Goal: Task Accomplishment & Management: Manage account settings

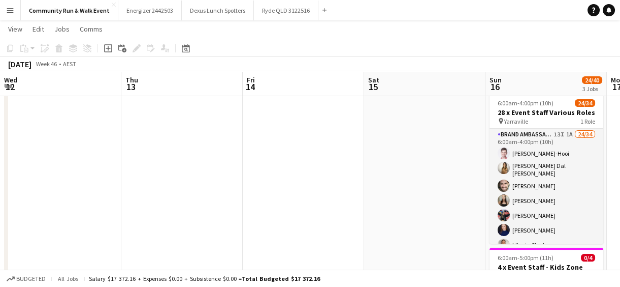
scroll to position [0, 350]
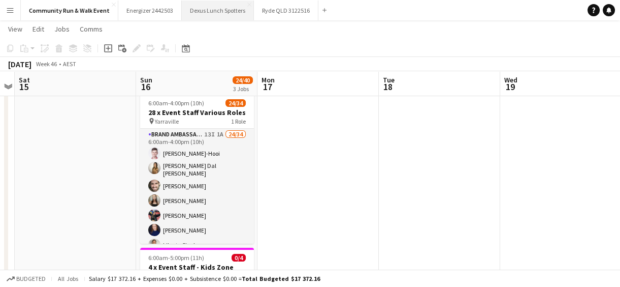
click at [212, 13] on button "Dexus Lunch Spotters Close" at bounding box center [218, 11] width 72 height 20
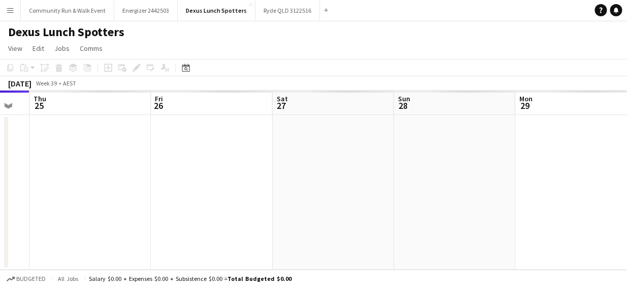
drag, startPoint x: 370, startPoint y: 211, endPoint x: 155, endPoint y: 214, distance: 215.5
click at [155, 214] on app-calendar-viewport "Sun 21 Mon 22 Tue 23 Wed 24 Thu 25 Fri 26 Sat 27 Sun 28 Mon 29 Tue 30 Wed 1" at bounding box center [313, 179] width 627 height 179
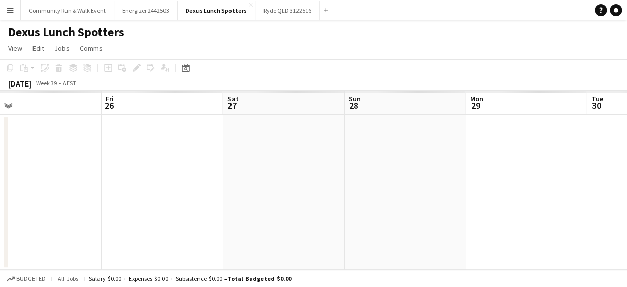
drag, startPoint x: 339, startPoint y: 222, endPoint x: 41, endPoint y: 162, distance: 304.7
click at [41, 162] on app-calendar-viewport "Sun 21 Mon 22 Tue 23 Wed 24 Thu 25 Fri 26 Sat 27 Sun 28 Mon 29 Tue 30 Wed 1" at bounding box center [313, 179] width 627 height 179
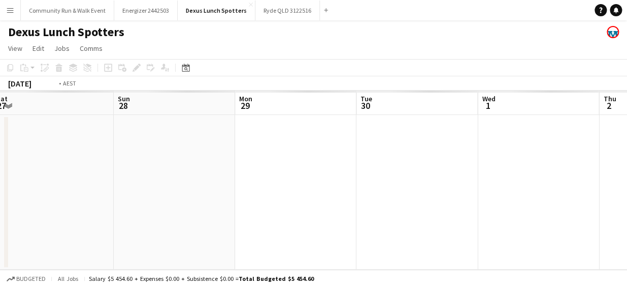
drag, startPoint x: 389, startPoint y: 181, endPoint x: 25, endPoint y: 137, distance: 365.9
click at [25, 137] on app-calendar-viewport "Thu 25 Fri 26 Sat 27 Sun 28 Mon 29 Tue 30 Wed 1 Thu 2 Fri 3 Sat 4 Sun 5" at bounding box center [313, 179] width 627 height 179
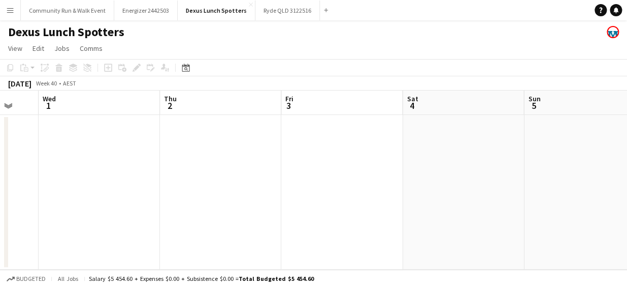
drag, startPoint x: 402, startPoint y: 134, endPoint x: 103, endPoint y: 144, distance: 298.9
click at [103, 144] on app-calendar-viewport "Sun 28 Mon 29 Tue 30 Wed 1 Thu 2 Fri 3 Sat 4 Sun 5 Mon 6 Tue 7 Wed 8" at bounding box center [313, 179] width 627 height 179
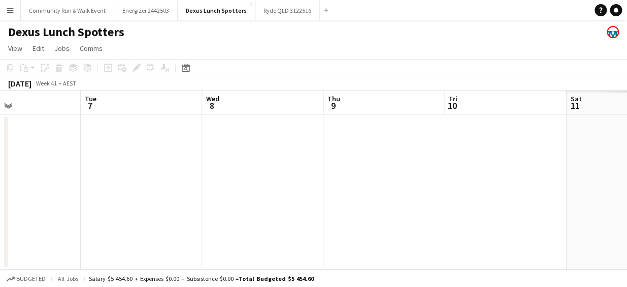
drag, startPoint x: 514, startPoint y: 197, endPoint x: 72, endPoint y: 192, distance: 442.6
click at [72, 192] on app-calendar-viewport "Sat 4 Sun 5 Mon 6 Tue 7 Wed 8 Thu 9 Fri 10 Sat 11 Sun 12 Mon 13 Tue 14" at bounding box center [313, 179] width 627 height 179
drag, startPoint x: 565, startPoint y: 247, endPoint x: 83, endPoint y: 112, distance: 500.9
click at [83, 112] on app-calendar-viewport "Mon 6 Tue 7 Wed 8 Thu 9 Fri 10 Sat 11 Sun 12 Mon 13 Tue 14 Wed 15 Thu 16" at bounding box center [313, 179] width 627 height 179
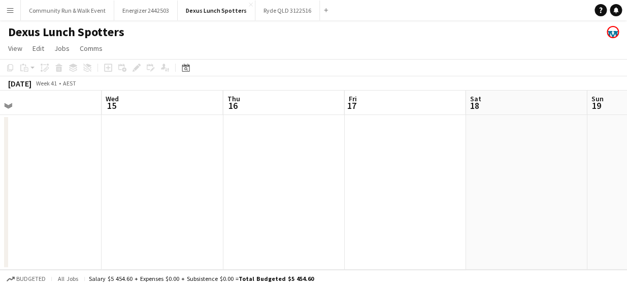
drag, startPoint x: 572, startPoint y: 177, endPoint x: 39, endPoint y: 80, distance: 541.8
click at [39, 80] on app-calendar "Copy Paste Paste Ctrl+V Paste with crew Ctrl+Shift+V Paste linked Job [GEOGRAPH…" at bounding box center [313, 164] width 627 height 210
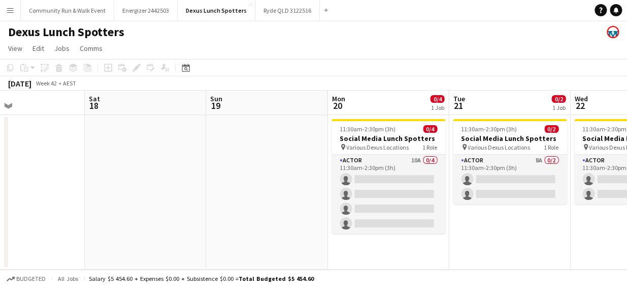
scroll to position [0, 465]
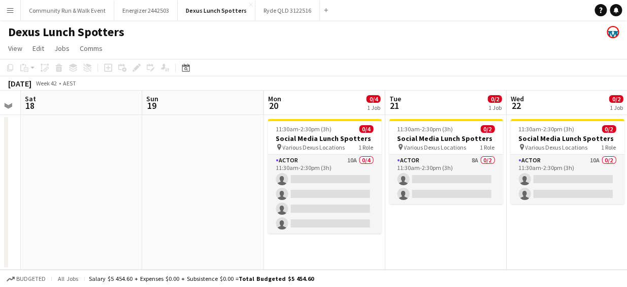
drag, startPoint x: 527, startPoint y: 159, endPoint x: 50, endPoint y: 86, distance: 482.5
click at [50, 86] on app-calendar "Copy Paste Paste Ctrl+V Paste with crew Ctrl+Shift+V Paste linked Job [GEOGRAPH…" at bounding box center [313, 164] width 627 height 210
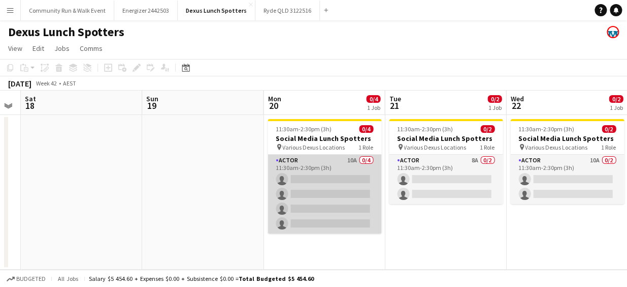
click at [334, 199] on app-card-role "Actor 10A 0/4 11:30am-2:30pm (3h) single-neutral-actions single-neutral-actions…" at bounding box center [325, 193] width 114 height 79
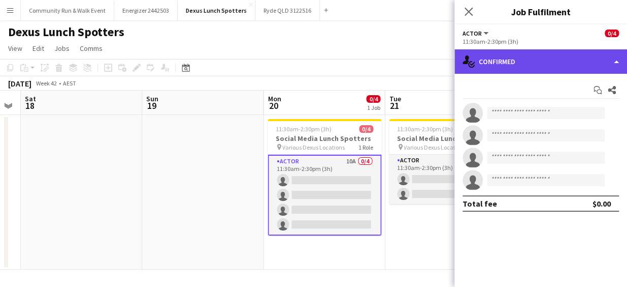
click at [500, 57] on div "single-neutral-actions-check-2 Confirmed" at bounding box center [541, 61] width 173 height 24
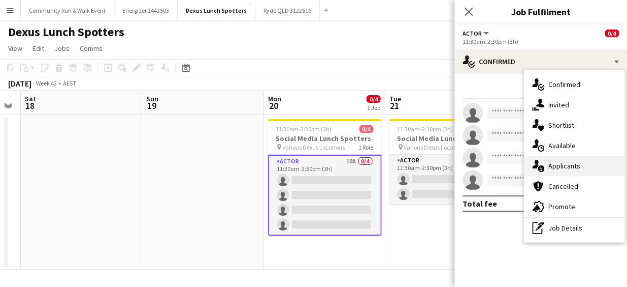
click at [557, 161] on span "Applicants" at bounding box center [565, 165] width 32 height 9
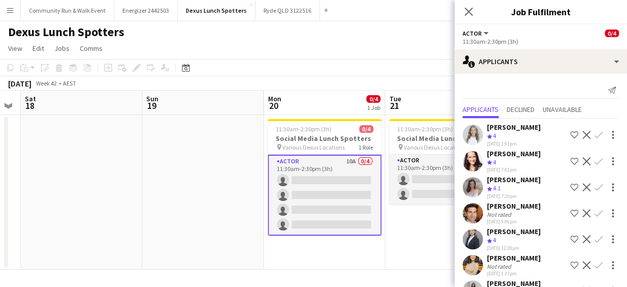
click at [467, 134] on app-user-avatar at bounding box center [473, 134] width 20 height 20
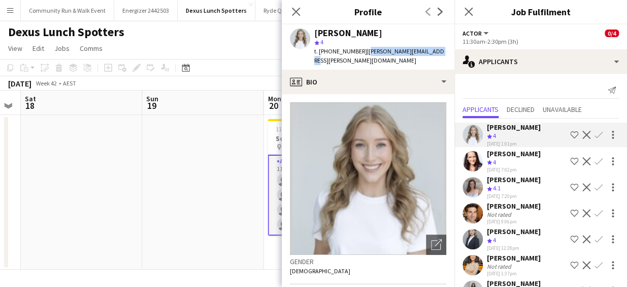
drag, startPoint x: 435, startPoint y: 51, endPoint x: 362, endPoint y: 49, distance: 73.2
click at [362, 49] on div "[PERSON_NAME] star 4 t. [PHONE_NUMBER] | [PERSON_NAME][EMAIL_ADDRESS][PERSON_NA…" at bounding box center [368, 46] width 173 height 45
copy span "[PERSON_NAME][EMAIL_ADDRESS][PERSON_NAME][DOMAIN_NAME]"
click at [472, 159] on app-user-avatar at bounding box center [473, 161] width 20 height 20
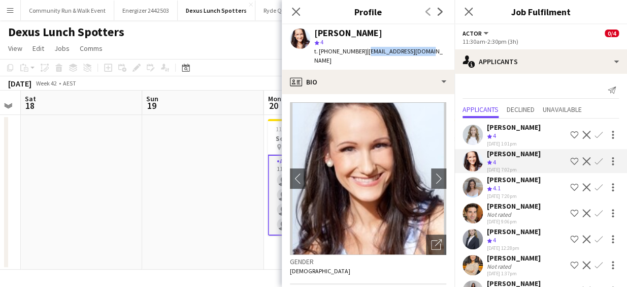
drag, startPoint x: 425, startPoint y: 53, endPoint x: 359, endPoint y: 56, distance: 65.6
click at [359, 56] on div "[PERSON_NAME] Dinnadge star 4 t. [PHONE_NUMBER] | [EMAIL_ADDRESS][DOMAIN_NAME]" at bounding box center [368, 46] width 173 height 45
copy span "[EMAIL_ADDRESS][DOMAIN_NAME]"
click at [473, 183] on app-user-avatar at bounding box center [473, 187] width 20 height 20
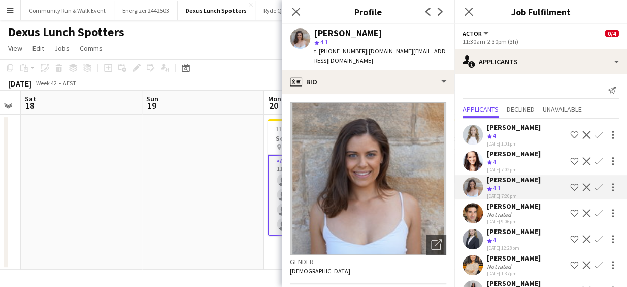
click at [470, 184] on app-user-avatar at bounding box center [473, 187] width 20 height 20
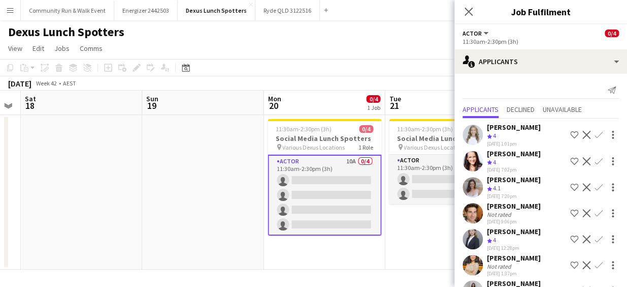
click at [470, 184] on app-user-avatar at bounding box center [473, 187] width 20 height 20
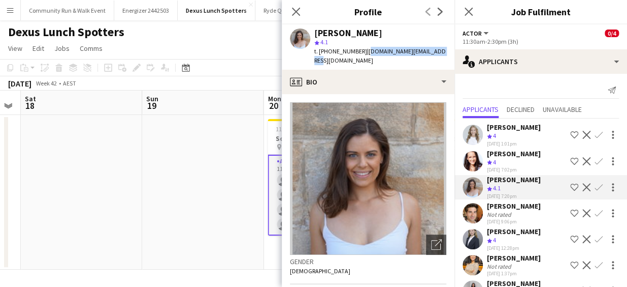
drag, startPoint x: 441, startPoint y: 50, endPoint x: 362, endPoint y: 51, distance: 79.3
click at [362, 51] on div "[PERSON_NAME] star 4.1 t. [PHONE_NUMBER] | [DOMAIN_NAME][EMAIL_ADDRESS][DOMAIN_…" at bounding box center [368, 46] width 173 height 45
copy span "[DOMAIN_NAME][EMAIL_ADDRESS][DOMAIN_NAME]"
click at [470, 203] on app-user-avatar at bounding box center [473, 213] width 20 height 20
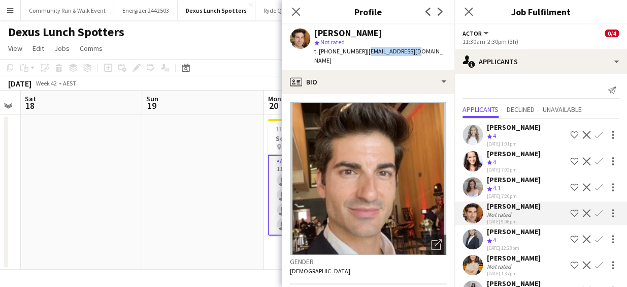
drag, startPoint x: 413, startPoint y: 50, endPoint x: 360, endPoint y: 51, distance: 53.4
click at [360, 51] on div "[PERSON_NAME] star Not rated t. [PHONE_NUMBER] | [EMAIL_ADDRESS][DOMAIN_NAME]" at bounding box center [368, 46] width 173 height 45
copy span "[EMAIL_ADDRESS][DOMAIN_NAME]"
click at [476, 235] on app-user-avatar at bounding box center [473, 239] width 20 height 20
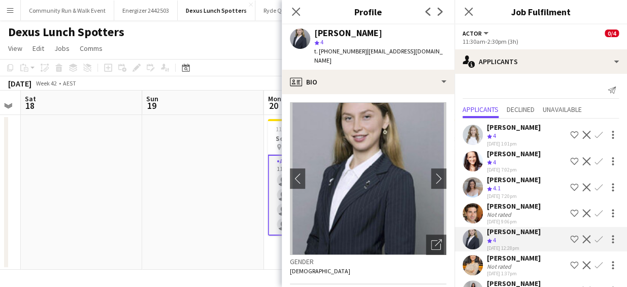
drag, startPoint x: 445, startPoint y: 52, endPoint x: 362, endPoint y: 54, distance: 83.4
click at [362, 54] on div "[PERSON_NAME] star 4 t. [PHONE_NUMBER] | [EMAIL_ADDRESS][DOMAIN_NAME]" at bounding box center [368, 46] width 173 height 45
click at [415, 51] on span "| [EMAIL_ADDRESS][DOMAIN_NAME]" at bounding box center [379, 55] width 129 height 17
drag, startPoint x: 447, startPoint y: 51, endPoint x: 361, endPoint y: 51, distance: 85.9
click at [361, 51] on div "[PERSON_NAME] star 4 t. [PHONE_NUMBER] | [EMAIL_ADDRESS][DOMAIN_NAME]" at bounding box center [368, 46] width 173 height 45
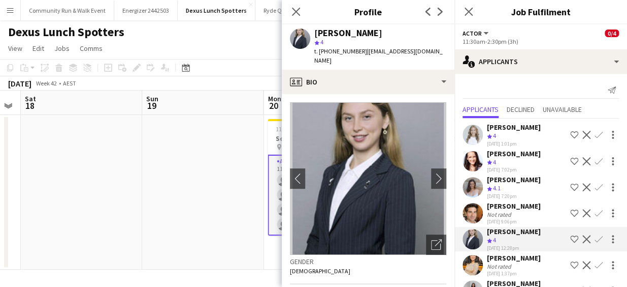
copy span "[EMAIL_ADDRESS][DOMAIN_NAME]"
click at [474, 273] on app-user-avatar at bounding box center [473, 265] width 20 height 20
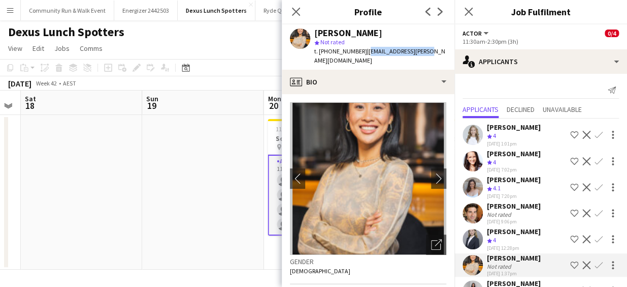
drag, startPoint x: 427, startPoint y: 52, endPoint x: 359, endPoint y: 51, distance: 68.1
click at [359, 51] on app-profile-header "[PERSON_NAME] star Not rated t. [PHONE_NUMBER] | [EMAIL_ADDRESS][PERSON_NAME][D…" at bounding box center [368, 46] width 173 height 45
copy span "[EMAIL_ADDRESS][PERSON_NAME][DOMAIN_NAME]"
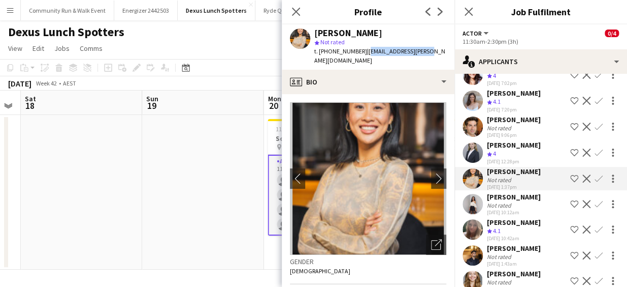
scroll to position [108, 0]
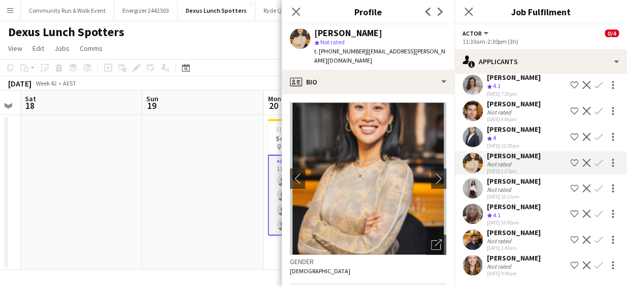
click at [470, 190] on app-user-avatar at bounding box center [473, 188] width 20 height 20
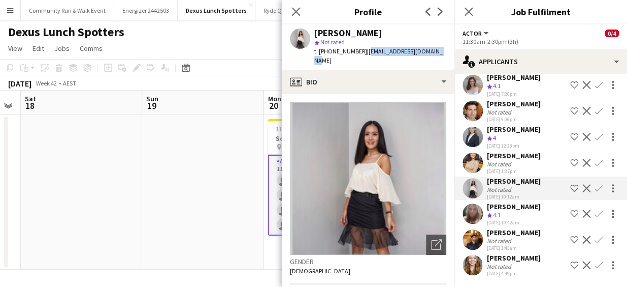
drag, startPoint x: 437, startPoint y: 51, endPoint x: 359, endPoint y: 57, distance: 78.0
click at [359, 57] on div "[PERSON_NAME] star Not rated t. [PHONE_NUMBER] | [EMAIL_ADDRESS][DOMAIN_NAME]" at bounding box center [368, 46] width 173 height 45
copy span "[EMAIL_ADDRESS][DOMAIN_NAME]"
click at [473, 218] on app-user-avatar at bounding box center [473, 213] width 20 height 20
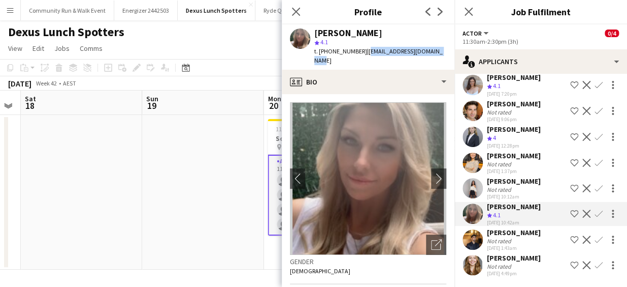
drag, startPoint x: 435, startPoint y: 52, endPoint x: 360, endPoint y: 52, distance: 75.2
click at [360, 52] on div "[PERSON_NAME] star 4.1 t. [PHONE_NUMBER] | [EMAIL_ADDRESS][DOMAIN_NAME]" at bounding box center [368, 46] width 173 height 45
copy span "[EMAIL_ADDRESS][DOMAIN_NAME]"
click at [294, 14] on icon at bounding box center [296, 12] width 10 height 10
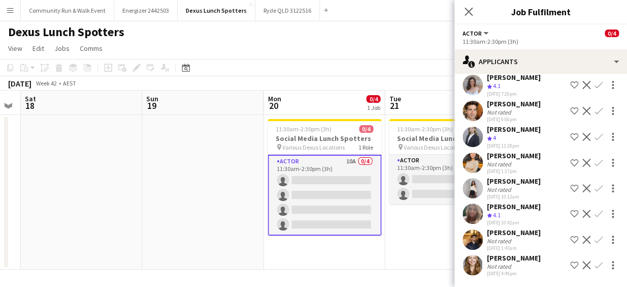
click at [192, 230] on app-date-cell at bounding box center [202, 192] width 121 height 154
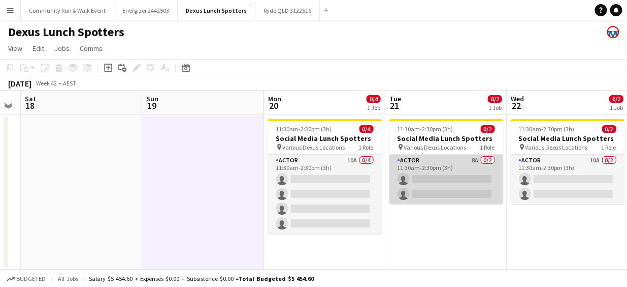
click at [456, 182] on app-card-role "Actor 8A 0/2 11:30am-2:30pm (3h) single-neutral-actions single-neutral-actions" at bounding box center [446, 178] width 114 height 49
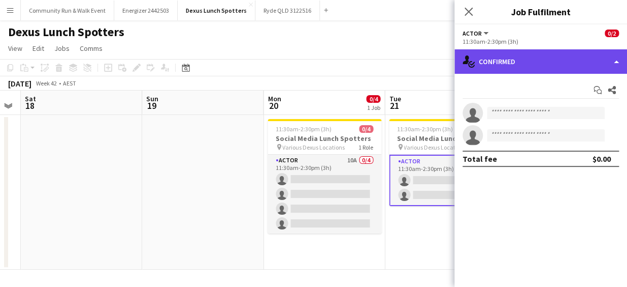
click at [517, 54] on div "single-neutral-actions-check-2 Confirmed" at bounding box center [541, 61] width 173 height 24
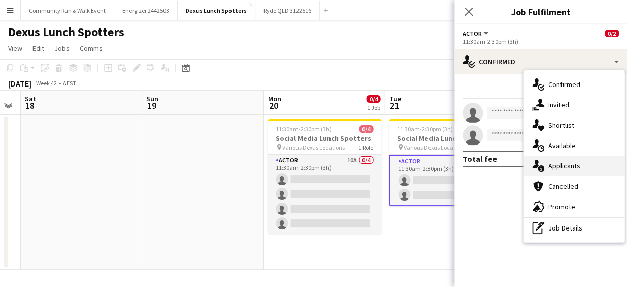
click at [555, 173] on div "single-neutral-actions-information Applicants" at bounding box center [574, 165] width 101 height 20
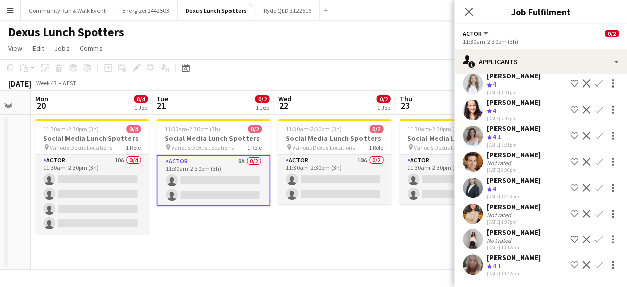
scroll to position [0, 301]
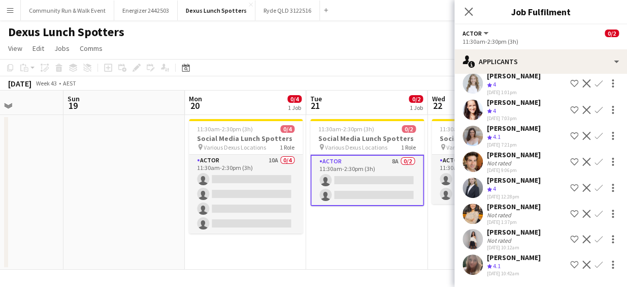
drag, startPoint x: 416, startPoint y: 243, endPoint x: 94, endPoint y: 227, distance: 322.0
click at [94, 227] on app-calendar-viewport "Thu 16 Fri 17 Sat 18 Sun 19 Mon 20 0/4 1 Job Tue 21 0/2 1 Job Wed 22 0/2 1 Job …" at bounding box center [313, 179] width 627 height 179
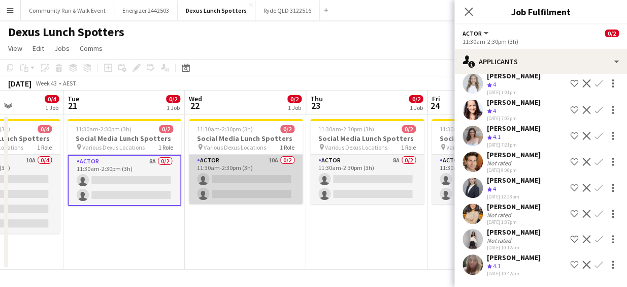
click at [243, 167] on app-card-role "Actor 10A 0/2 11:30am-2:30pm (3h) single-neutral-actions single-neutral-actions" at bounding box center [246, 178] width 114 height 49
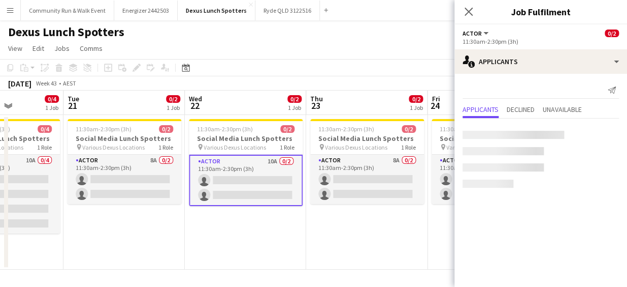
scroll to position [0, 0]
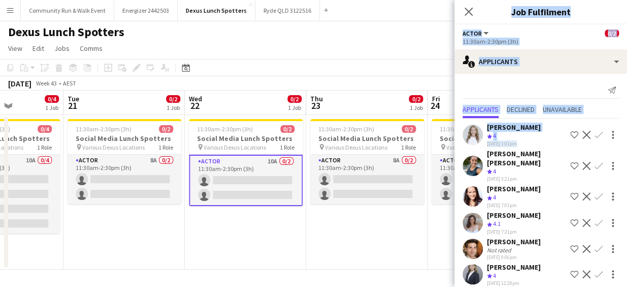
drag, startPoint x: 620, startPoint y: 124, endPoint x: 629, endPoint y: 205, distance: 81.2
click at [620, 205] on html "Menu Boards Boards Boards All jobs Status Workforce Workforce My Workforce Recr…" at bounding box center [313, 143] width 627 height 287
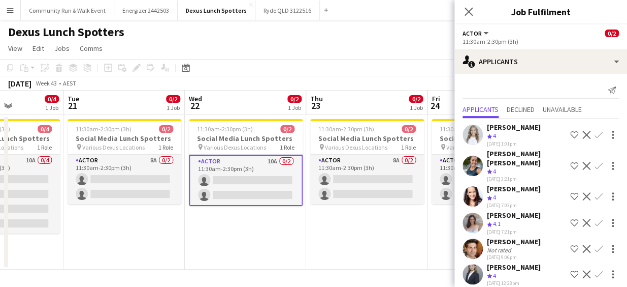
click at [475, 155] on app-user-avatar at bounding box center [473, 165] width 20 height 20
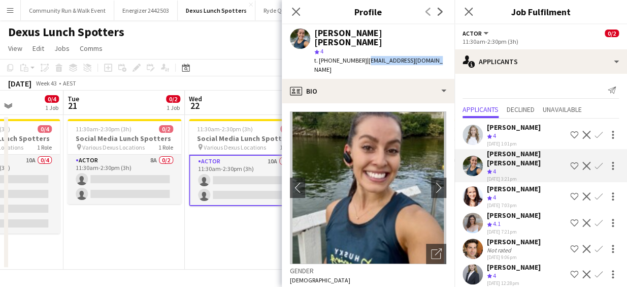
drag, startPoint x: 432, startPoint y: 50, endPoint x: 362, endPoint y: 49, distance: 69.6
click at [362, 49] on div "[PERSON_NAME] [PERSON_NAME] star 4 t. [PHONE_NUMBER] | [EMAIL_ADDRESS][DOMAIN_N…" at bounding box center [368, 51] width 173 height 54
copy span "[EMAIL_ADDRESS][DOMAIN_NAME]"
click at [250, 76] on app-toolbar "Copy Paste Paste Ctrl+V Paste with crew Ctrl+Shift+V Paste linked Job [GEOGRAPH…" at bounding box center [313, 67] width 627 height 17
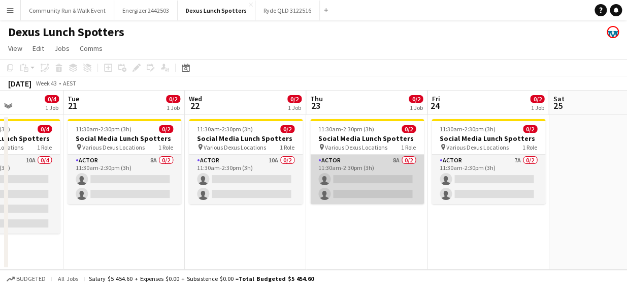
click at [378, 179] on app-card-role "Actor 8A 0/2 11:30am-2:30pm (3h) single-neutral-actions single-neutral-actions" at bounding box center [367, 178] width 114 height 49
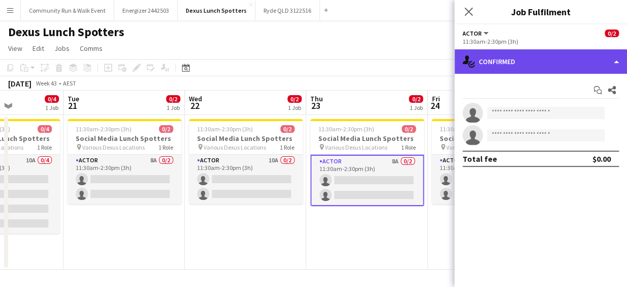
click at [567, 55] on div "single-neutral-actions-check-2 Confirmed" at bounding box center [541, 61] width 173 height 24
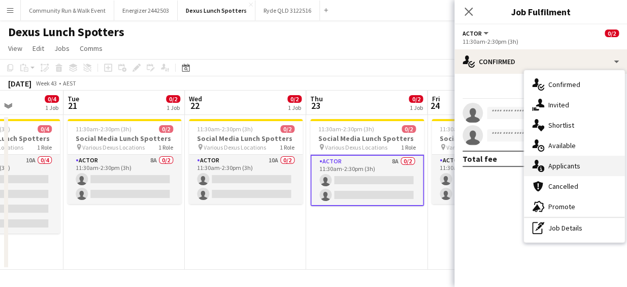
click at [551, 171] on div "single-neutral-actions-information Applicants" at bounding box center [574, 165] width 101 height 20
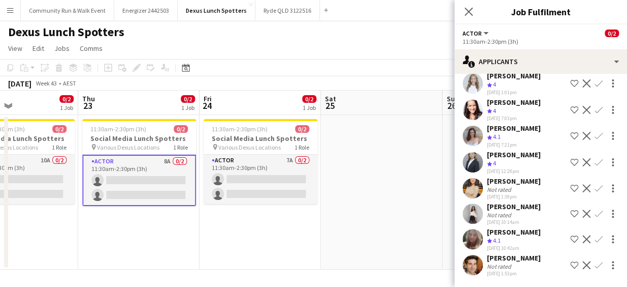
scroll to position [0, 287]
drag, startPoint x: 390, startPoint y: 246, endPoint x: 161, endPoint y: 235, distance: 229.4
click at [161, 235] on app-calendar-viewport "Mon 20 0/4 1 Job Tue 21 0/2 1 Job Wed 22 0/2 1 Job Thu 23 0/2 1 Job Fri 24 0/2 …" at bounding box center [313, 179] width 627 height 179
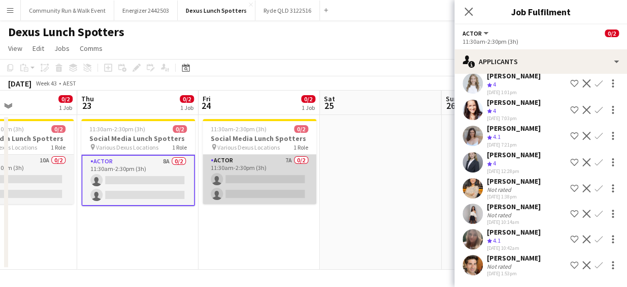
click at [259, 171] on app-card-role "Actor 7A 0/2 11:30am-2:30pm (3h) single-neutral-actions single-neutral-actions" at bounding box center [260, 178] width 114 height 49
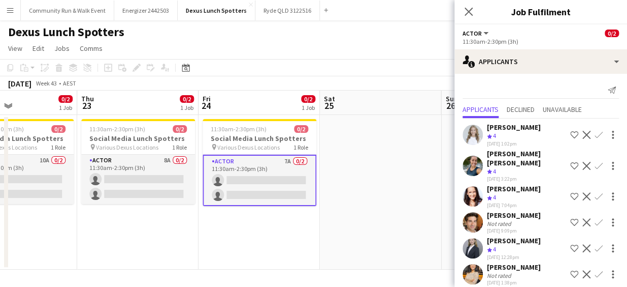
scroll to position [32, 0]
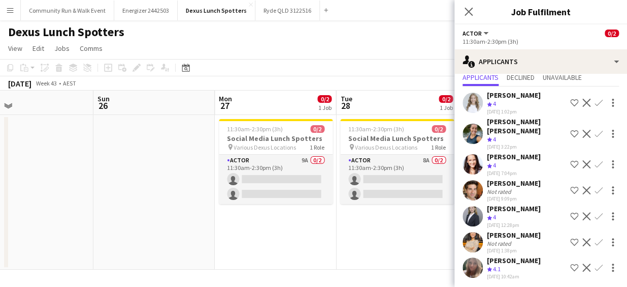
drag, startPoint x: 389, startPoint y: 240, endPoint x: 36, endPoint y: 203, distance: 355.0
click at [36, 203] on app-calendar-viewport "Wed 22 0/2 1 Job Thu 23 0/2 1 Job Fri 24 0/2 1 Job Sat 25 Sun 26 Mon 27 0/2 1 J…" at bounding box center [313, 179] width 627 height 179
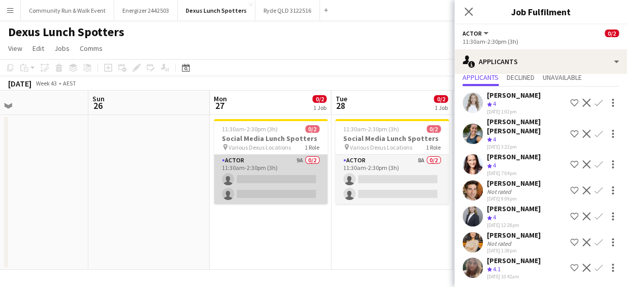
click at [299, 162] on app-card-role "Actor 9A 0/2 11:30am-2:30pm (3h) single-neutral-actions single-neutral-actions" at bounding box center [271, 178] width 114 height 49
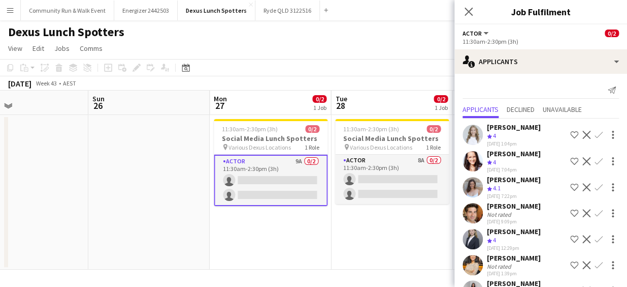
scroll to position [83, 0]
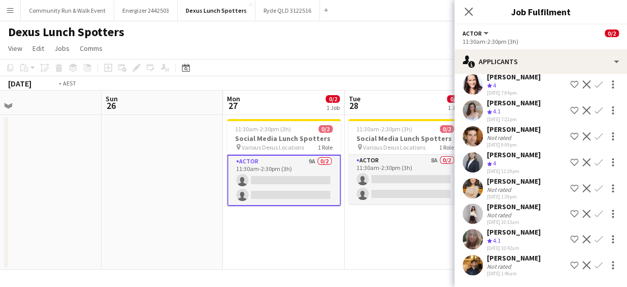
drag, startPoint x: 402, startPoint y: 238, endPoint x: 171, endPoint y: 253, distance: 232.2
click at [171, 253] on app-calendar-viewport "Wed 22 0/2 1 Job Thu 23 0/2 1 Job Fri 24 0/2 1 Job Sat 25 Sun 26 Mon 27 0/2 1 J…" at bounding box center [313, 179] width 627 height 179
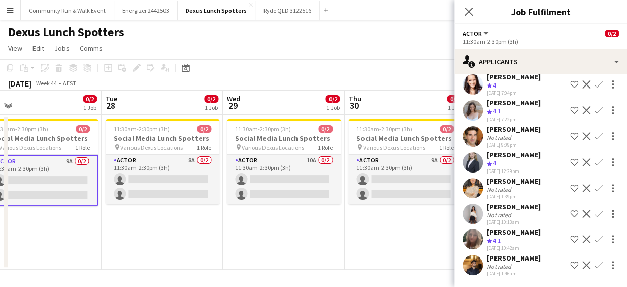
scroll to position [0, 386]
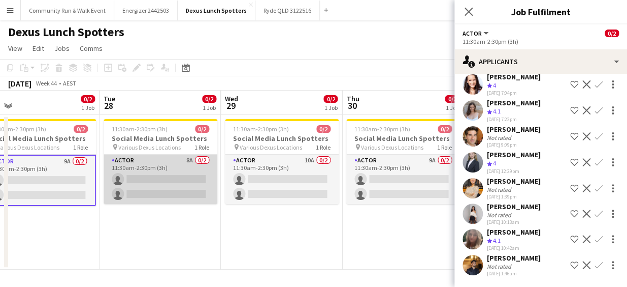
click at [172, 183] on app-card-role "Actor 8A 0/2 11:30am-2:30pm (3h) single-neutral-actions single-neutral-actions" at bounding box center [161, 178] width 114 height 49
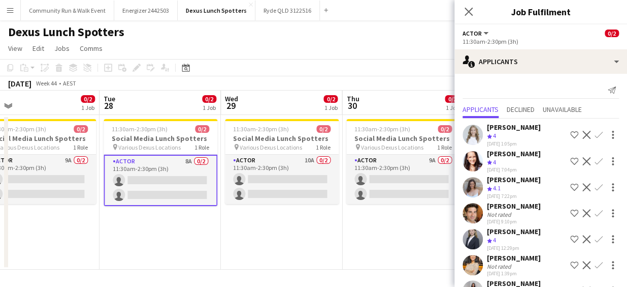
scroll to position [57, 0]
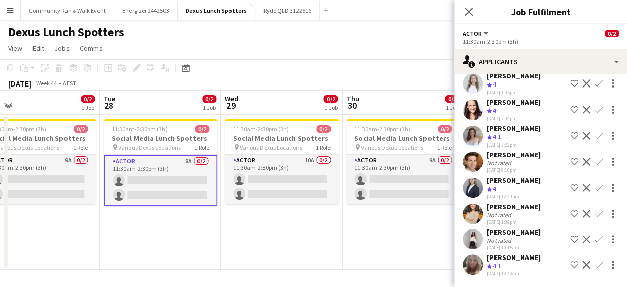
click at [281, 208] on app-date-cell "11:30am-2:30pm (3h) 0/2 Social Media Lunch Spotters pin Various Dexus Locations…" at bounding box center [281, 192] width 121 height 154
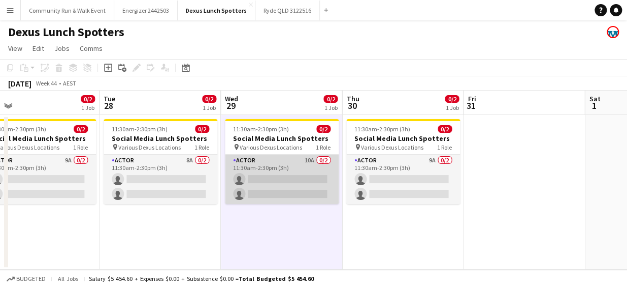
click at [277, 185] on app-card-role "Actor 10A 0/2 11:30am-2:30pm (3h) single-neutral-actions single-neutral-actions" at bounding box center [282, 178] width 114 height 49
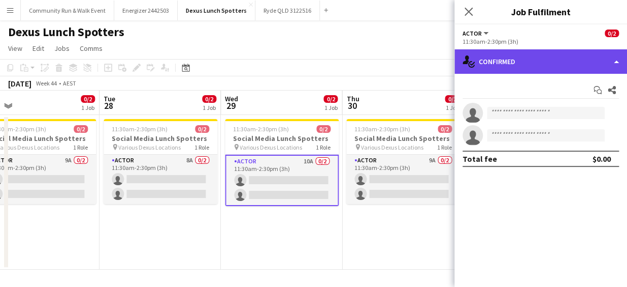
click at [508, 69] on div "single-neutral-actions-check-2 Confirmed" at bounding box center [541, 61] width 173 height 24
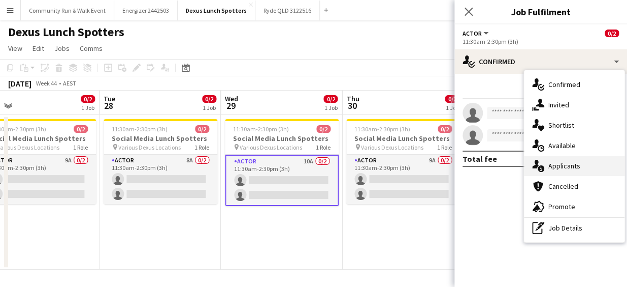
click at [558, 161] on span "Applicants" at bounding box center [565, 165] width 32 height 9
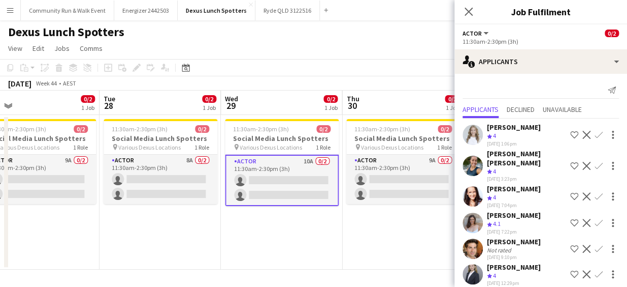
scroll to position [109, 0]
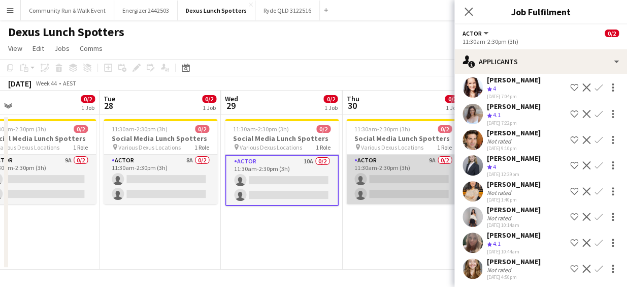
click at [386, 190] on app-card-role "Actor 9A 0/2 11:30am-2:30pm (3h) single-neutral-actions single-neutral-actions" at bounding box center [404, 178] width 114 height 49
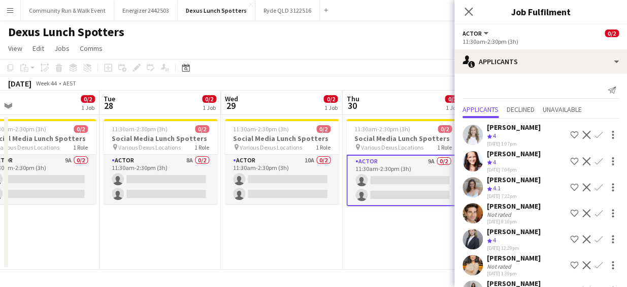
scroll to position [83, 0]
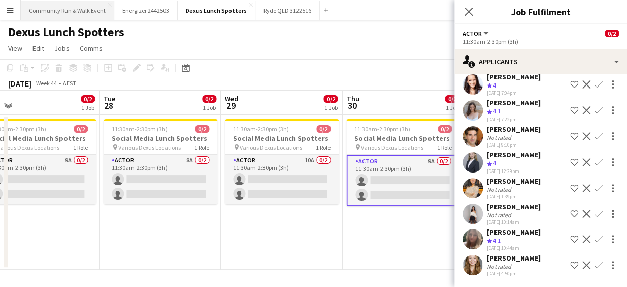
click at [62, 7] on button "Community Run & Walk Event Close" at bounding box center [67, 11] width 93 height 20
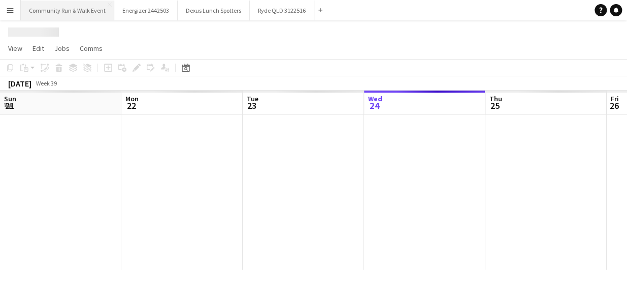
scroll to position [0, 243]
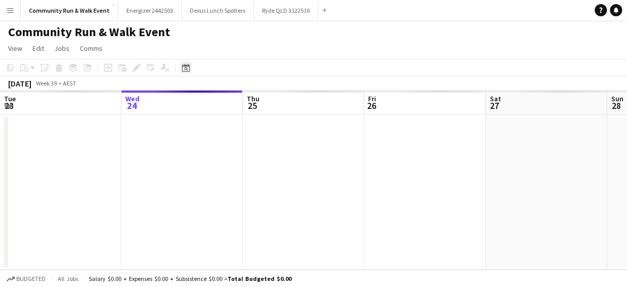
click at [183, 71] on icon at bounding box center [186, 68] width 8 height 8
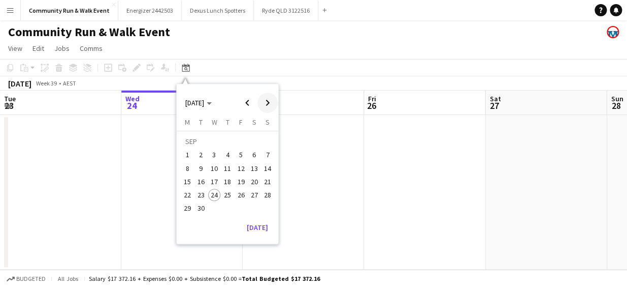
click at [265, 102] on span "Next month" at bounding box center [268, 102] width 20 height 20
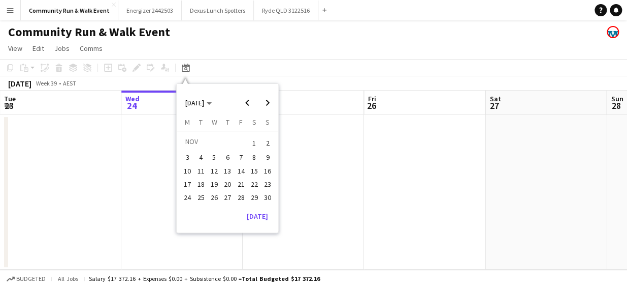
click at [264, 165] on span "16" at bounding box center [268, 171] width 12 height 12
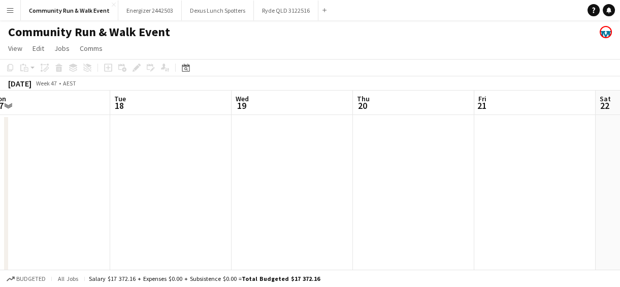
drag, startPoint x: 437, startPoint y: 201, endPoint x: 169, endPoint y: 179, distance: 269.7
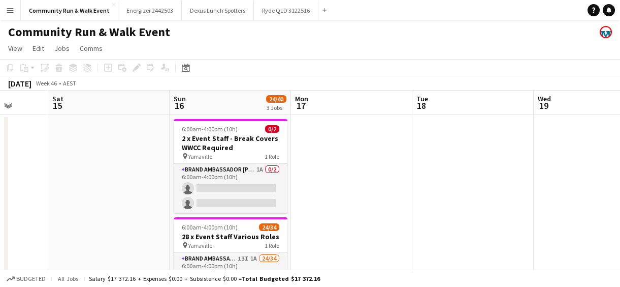
scroll to position [0, 307]
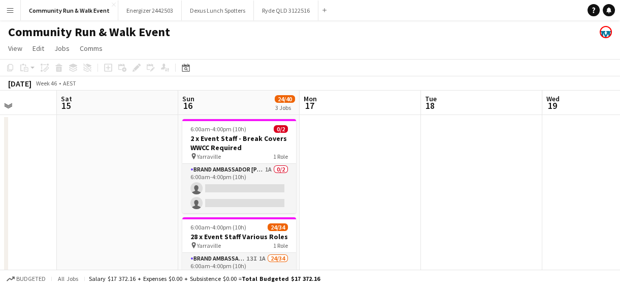
drag, startPoint x: 169, startPoint y: 179, endPoint x: 480, endPoint y: 205, distance: 312.0
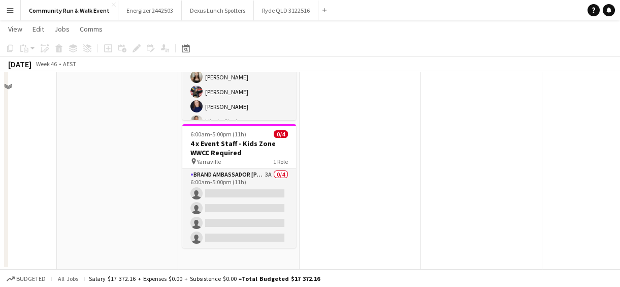
scroll to position [152, 0]
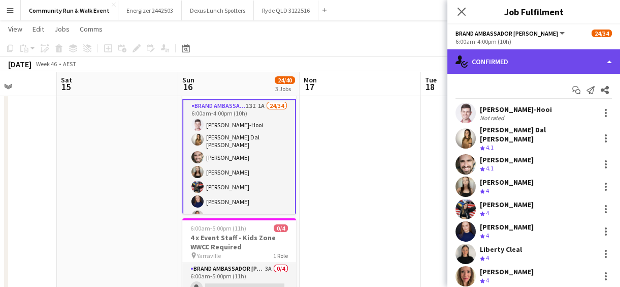
click at [558, 60] on div "single-neutral-actions-check-2 Confirmed" at bounding box center [534, 61] width 173 height 24
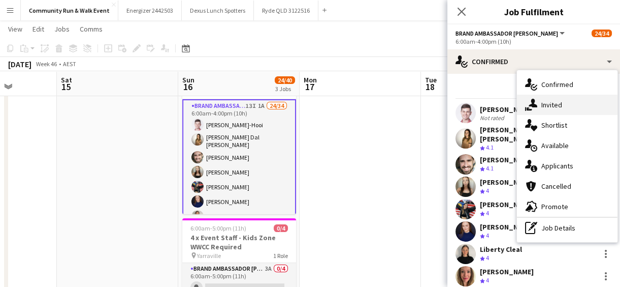
click at [569, 103] on div "single-neutral-actions-share-1 Invited" at bounding box center [567, 105] width 101 height 20
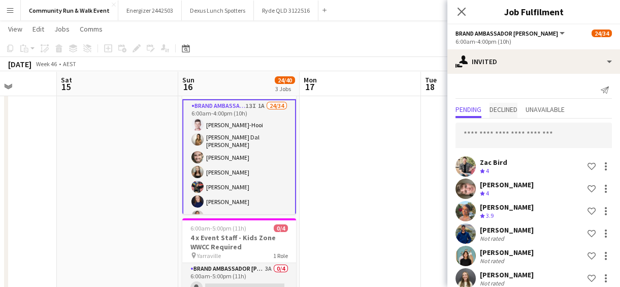
click at [498, 110] on span "Declined" at bounding box center [504, 109] width 28 height 7
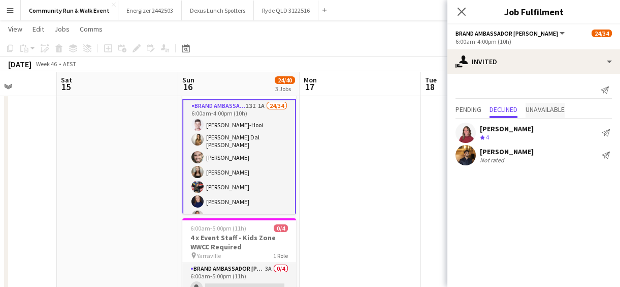
click at [534, 111] on span "Unavailable" at bounding box center [545, 109] width 39 height 7
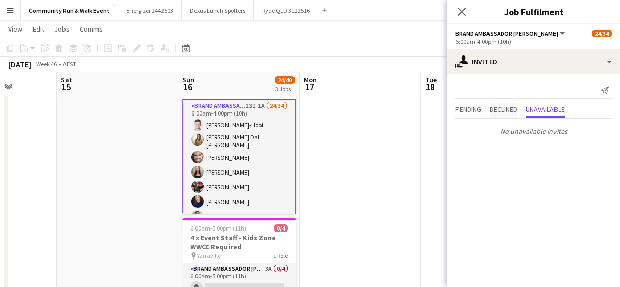
click at [509, 112] on span "Declined" at bounding box center [504, 109] width 28 height 7
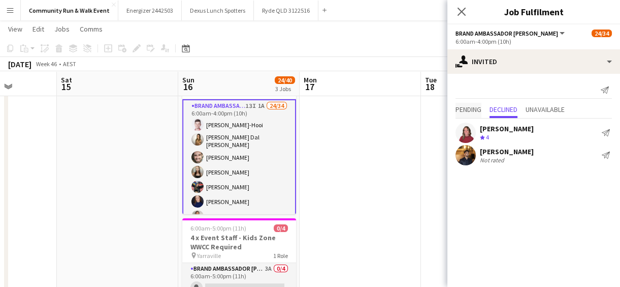
click at [470, 114] on span "Pending" at bounding box center [469, 110] width 26 height 15
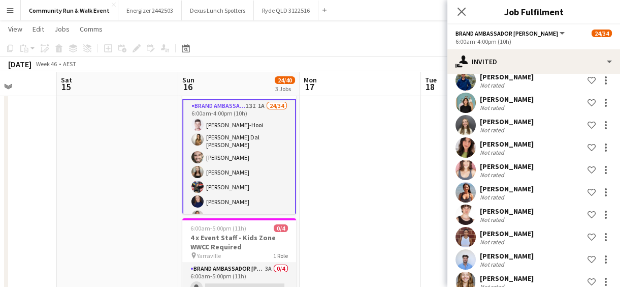
scroll to position [168, 0]
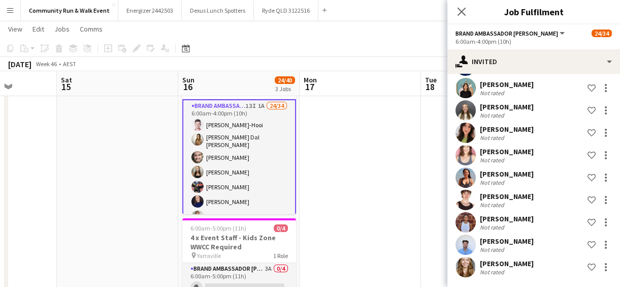
click at [8, 13] on app-icon "Menu" at bounding box center [10, 10] width 8 height 8
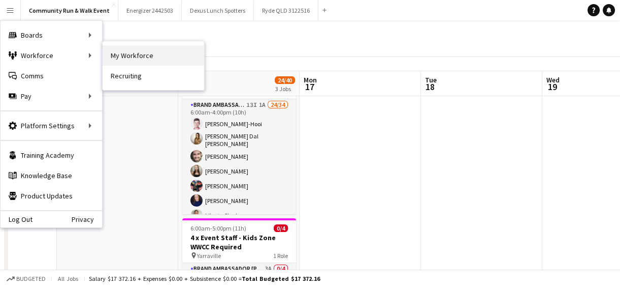
click at [122, 55] on link "My Workforce" at bounding box center [154, 55] width 102 height 20
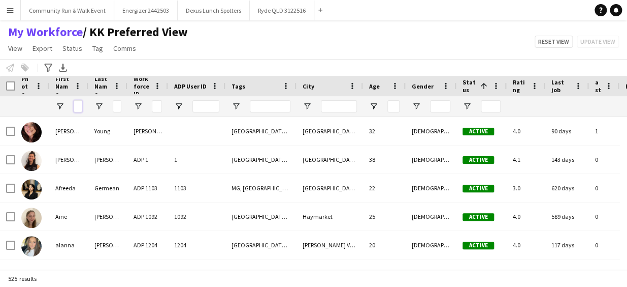
click at [74, 103] on input "First Name Filter Input" at bounding box center [78, 106] width 9 height 12
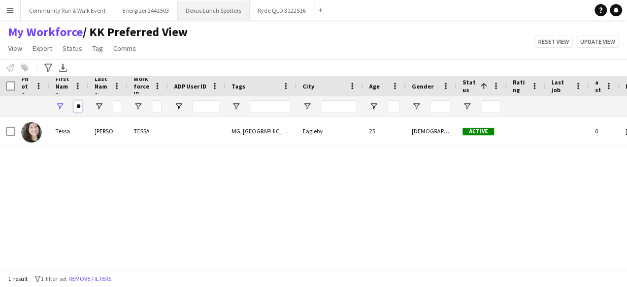
type input "*****"
click at [184, 9] on button "Dexus Lunch Spotters Close" at bounding box center [214, 11] width 72 height 20
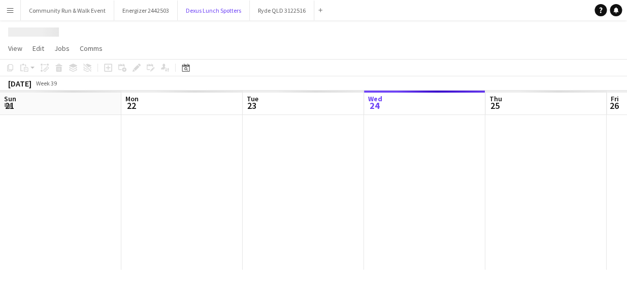
scroll to position [0, 243]
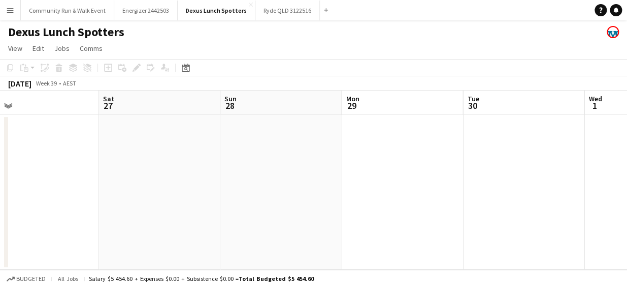
drag, startPoint x: 489, startPoint y: 178, endPoint x: 102, endPoint y: 190, distance: 387.9
click at [102, 190] on app-calendar-viewport "Tue 23 Wed 24 Thu 25 Fri 26 Sat 27 Sun 28 Mon 29 Tue 30 Wed 1 Thu 2 Fri 3" at bounding box center [313, 179] width 627 height 179
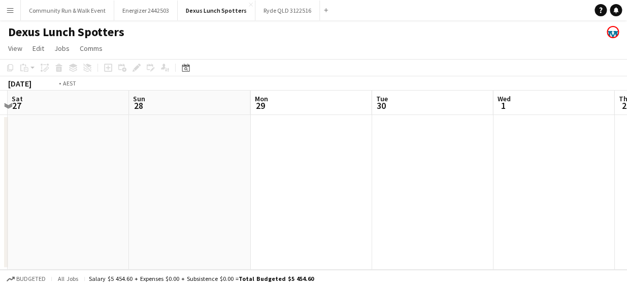
drag, startPoint x: 458, startPoint y: 185, endPoint x: 41, endPoint y: 178, distance: 417.2
click at [41, 178] on app-calendar-viewport "Tue 23 Wed 24 Thu 25 Fri 26 Sat 27 Sun 28 Mon 29 Tue 30 Wed 1 Thu 2 Fri 3" at bounding box center [313, 179] width 627 height 179
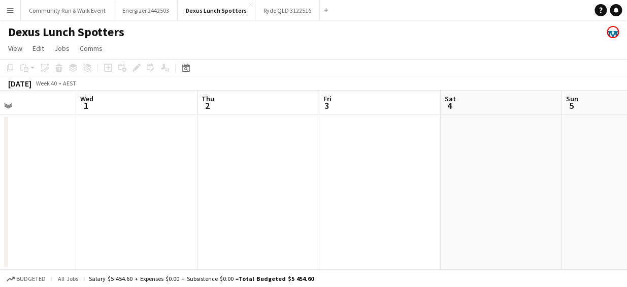
drag, startPoint x: 461, startPoint y: 204, endPoint x: 66, endPoint y: 217, distance: 396.0
click at [66, 217] on app-calendar-viewport "Sat 27 Sun 28 Mon 29 Tue 30 Wed 1 Thu 2 Fri 3 Sat 4 Sun 5 Mon 6 Tue 7" at bounding box center [313, 179] width 627 height 179
drag, startPoint x: 479, startPoint y: 205, endPoint x: 155, endPoint y: 166, distance: 326.0
click at [155, 166] on app-calendar-viewport "Mon 29 Tue 30 Wed 1 Thu 2 Fri 3 Sat 4 Sun 5 Mon 6 Tue 7 Wed 8 Thu 9" at bounding box center [313, 179] width 627 height 179
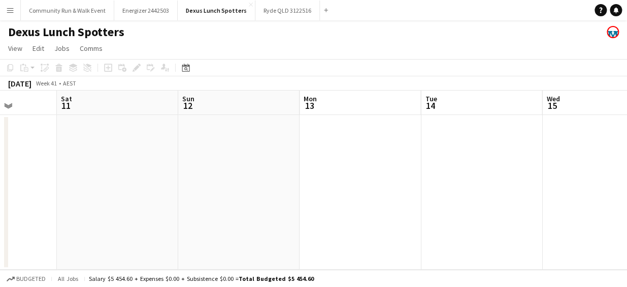
drag, startPoint x: 616, startPoint y: 164, endPoint x: 12, endPoint y: 170, distance: 604.7
click at [12, 170] on app-calendar-viewport "Wed 8 Thu 9 Fri 10 Sat 11 Sun 12 Mon 13 Tue 14 Wed 15 Thu 16 Fri 17 Sat 18" at bounding box center [313, 179] width 627 height 179
drag, startPoint x: 536, startPoint y: 240, endPoint x: 60, endPoint y: 184, distance: 478.9
click at [60, 184] on app-calendar-viewport "Sun 12 Mon 13 Tue 14 Wed 15 Thu 16 Fri 17 Sat 18 Sun 19 Mon 20 0/4 1 Job Tue 21…" at bounding box center [313, 179] width 627 height 179
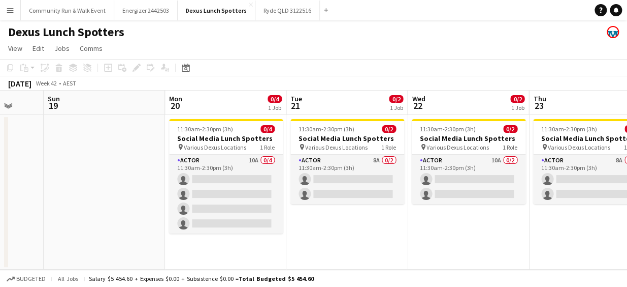
drag, startPoint x: 550, startPoint y: 184, endPoint x: 29, endPoint y: 107, distance: 526.5
click at [39, 104] on app-calendar-viewport "Thu 16 Fri 17 Sat 18 Sun 19 Mon 20 0/4 1 Job Tue 21 0/2 1 Job Wed 22 0/2 1 Job …" at bounding box center [313, 179] width 627 height 179
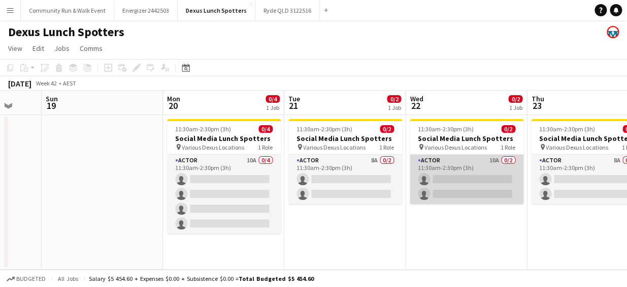
click at [487, 158] on app-card-role "Actor 10A 0/2 11:30am-2:30pm (3h) single-neutral-actions single-neutral-actions" at bounding box center [467, 178] width 114 height 49
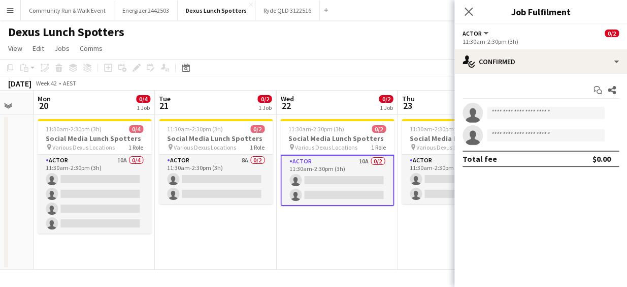
scroll to position [0, 455]
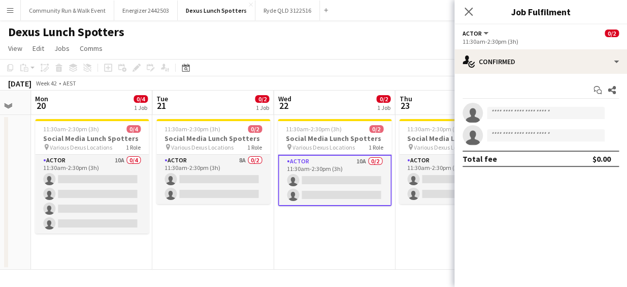
drag, startPoint x: 412, startPoint y: 234, endPoint x: 279, endPoint y: 213, distance: 133.7
click at [279, 213] on app-calendar-viewport "Thu 16 Fri 17 Sat 18 Sun 19 Mon 20 0/4 1 Job Tue 21 0/2 1 Job Wed 22 0/2 1 Job …" at bounding box center [313, 179] width 627 height 179
click at [328, 226] on app-date-cell "11:30am-2:30pm (3h) 0/2 Social Media Lunch Spotters pin Various Dexus Locations…" at bounding box center [334, 192] width 121 height 154
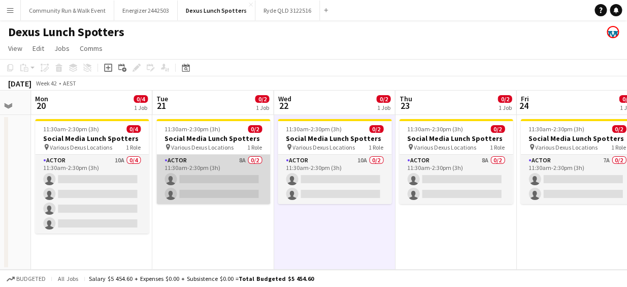
click at [201, 174] on app-card-role "Actor 8A 0/2 11:30am-2:30pm (3h) single-neutral-actions single-neutral-actions" at bounding box center [213, 178] width 114 height 49
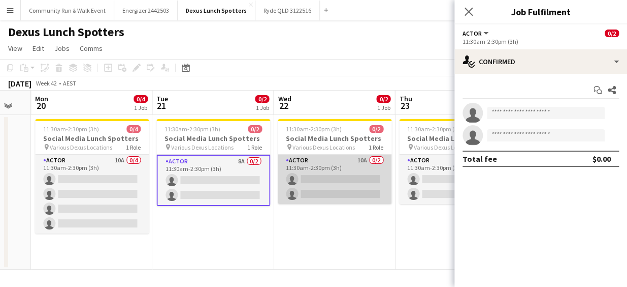
click at [320, 186] on app-card-role "Actor 10A 0/2 11:30am-2:30pm (3h) single-neutral-actions single-neutral-actions" at bounding box center [335, 178] width 114 height 49
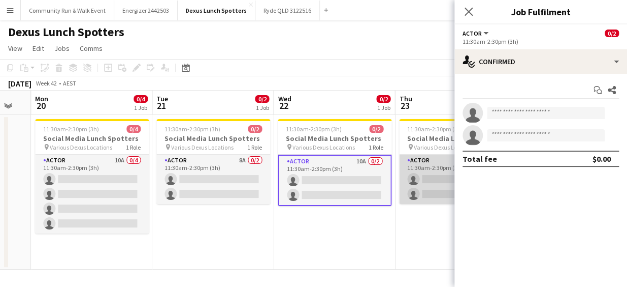
click at [418, 193] on app-card-role "Actor 8A 0/2 11:30am-2:30pm (3h) single-neutral-actions single-neutral-actions" at bounding box center [456, 178] width 114 height 49
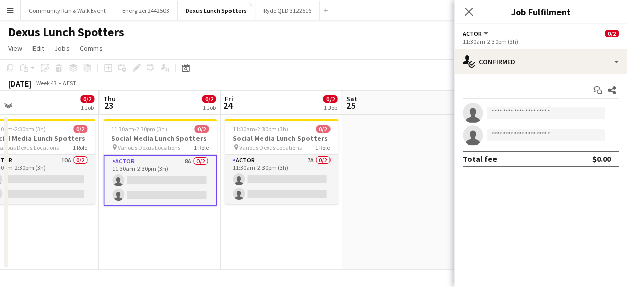
drag, startPoint x: 424, startPoint y: 249, endPoint x: 106, endPoint y: 200, distance: 321.9
click at [106, 200] on app-calendar-viewport "Sat 18 Sun 19 Mon 20 0/4 1 Job Tue 21 0/2 1 Job Wed 22 0/2 1 Job Thu 23 0/2 1 J…" at bounding box center [313, 179] width 627 height 179
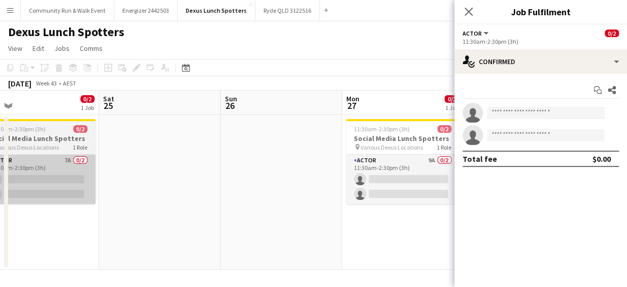
scroll to position [0, 287]
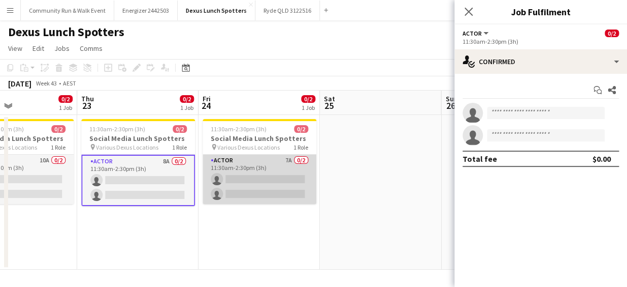
click at [291, 179] on app-card-role "Actor 7A 0/2 11:30am-2:30pm (3h) single-neutral-actions single-neutral-actions" at bounding box center [260, 178] width 114 height 49
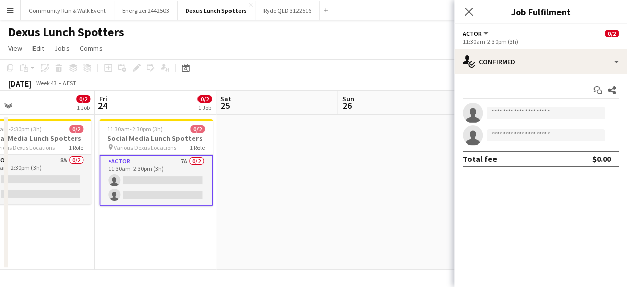
drag, startPoint x: 384, startPoint y: 203, endPoint x: 280, endPoint y: 155, distance: 114.1
click at [280, 155] on app-calendar-viewport "Mon 20 0/4 1 Job Tue 21 0/2 1 Job Wed 22 0/2 1 Job Thu 23 0/2 1 Job Fri 24 0/2 …" at bounding box center [313, 179] width 627 height 179
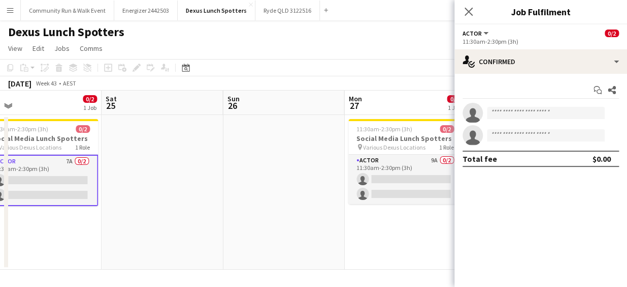
scroll to position [0, 285]
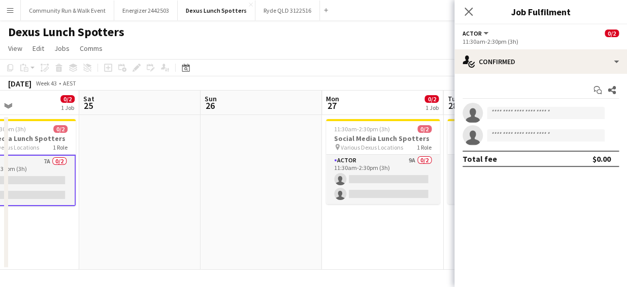
drag, startPoint x: 356, startPoint y: 183, endPoint x: 218, endPoint y: 152, distance: 141.1
click at [218, 152] on app-calendar-viewport "Wed 22 0/2 1 Job Thu 23 0/2 1 Job Fri 24 0/2 1 Job Sat 25 Sun 26 Mon 27 0/2 1 J…" at bounding box center [313, 179] width 627 height 179
click at [70, 11] on button "Community Run & Walk Event Close" at bounding box center [67, 11] width 93 height 20
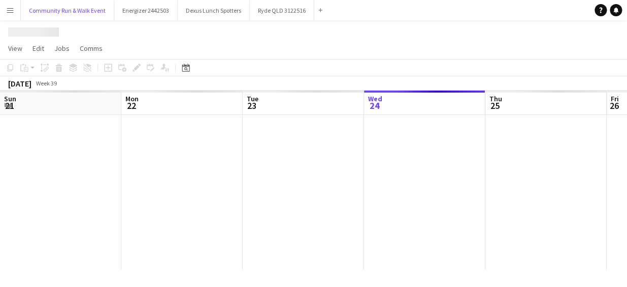
scroll to position [0, 243]
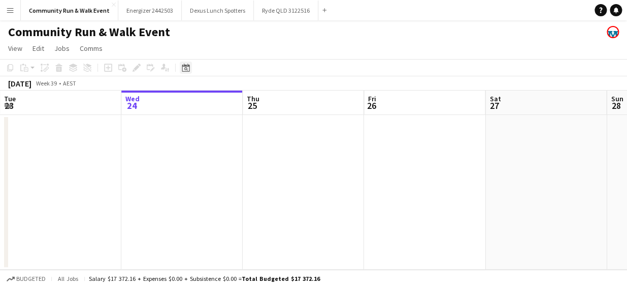
click at [190, 71] on div "Date picker" at bounding box center [186, 67] width 12 height 12
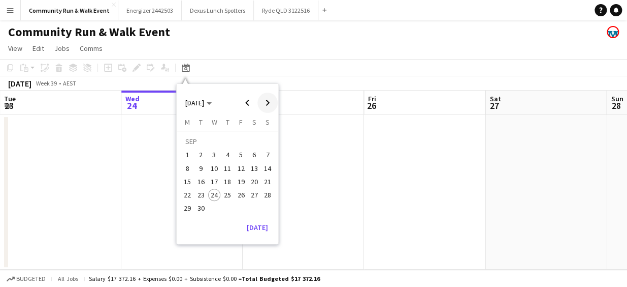
click at [263, 102] on span "Next month" at bounding box center [268, 102] width 20 height 20
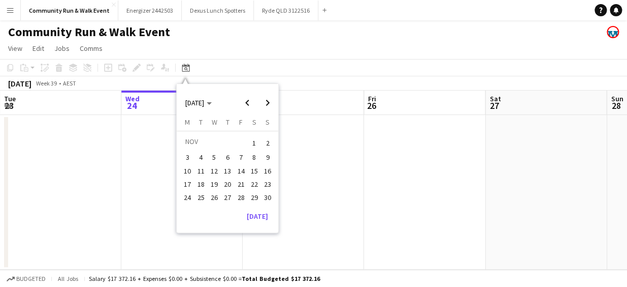
click at [266, 167] on span "16" at bounding box center [268, 171] width 12 height 12
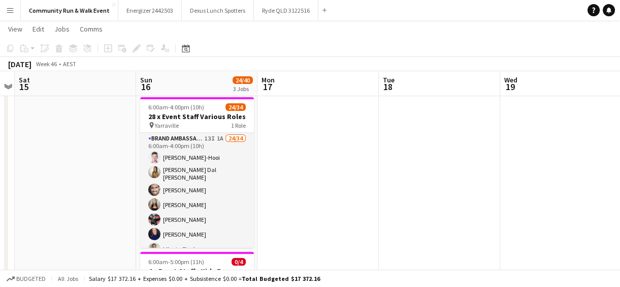
scroll to position [120, 0]
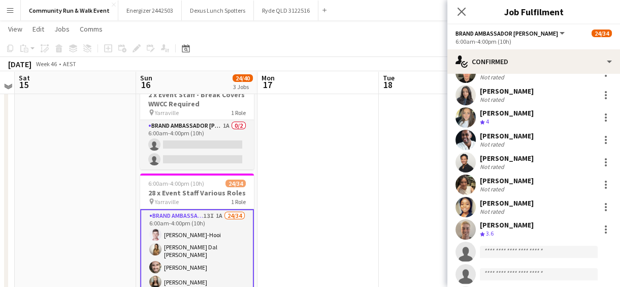
scroll to position [41, 0]
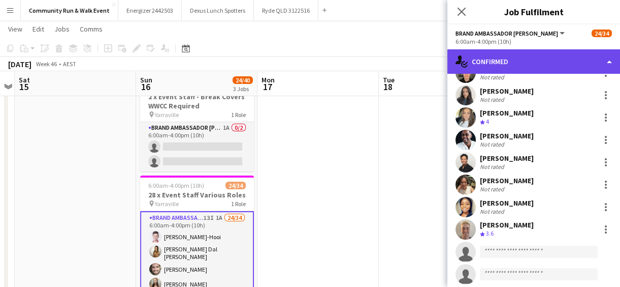
click at [545, 65] on div "single-neutral-actions-check-2 Confirmed" at bounding box center [534, 61] width 173 height 24
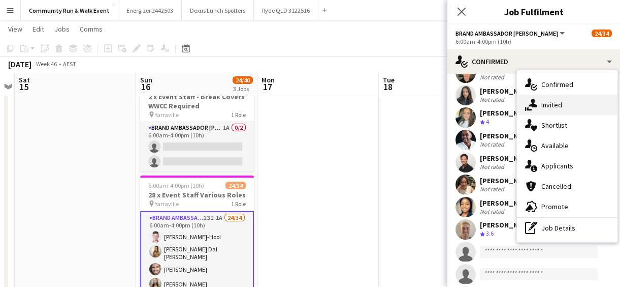
click at [562, 101] on div "single-neutral-actions-share-1 Invited" at bounding box center [567, 105] width 101 height 20
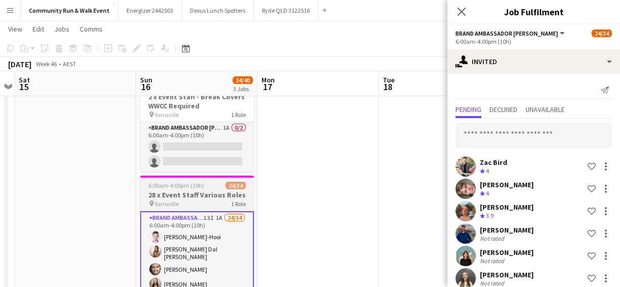
click at [213, 181] on div "6:00am-4:00pm (10h) 24/34" at bounding box center [197, 185] width 114 height 8
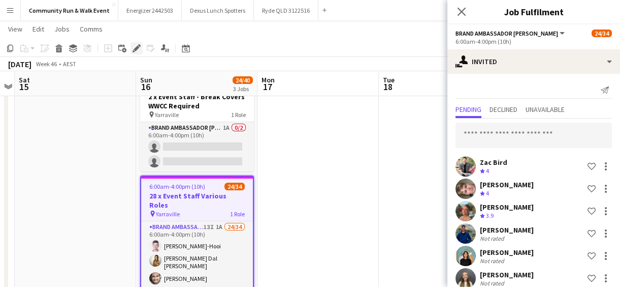
click at [137, 45] on icon "Edit" at bounding box center [137, 48] width 8 height 8
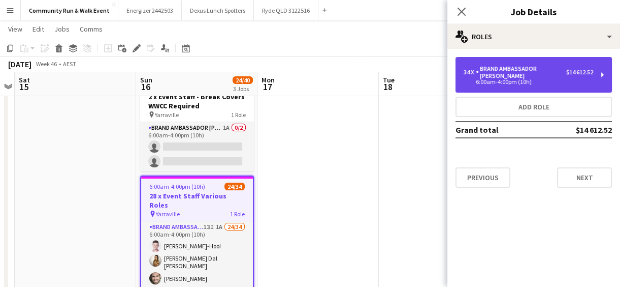
click at [579, 80] on div "34 x Brand Ambassador [PERSON_NAME] $14 612.52 6:00am-4:00pm (10h)" at bounding box center [534, 75] width 156 height 36
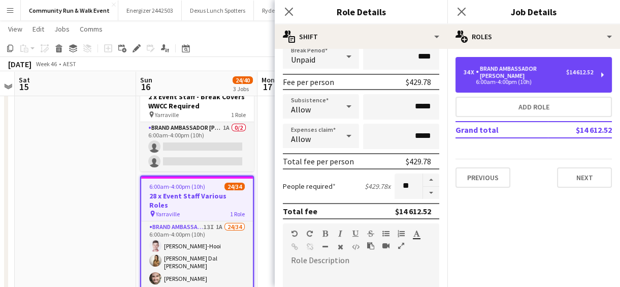
scroll to position [135, 0]
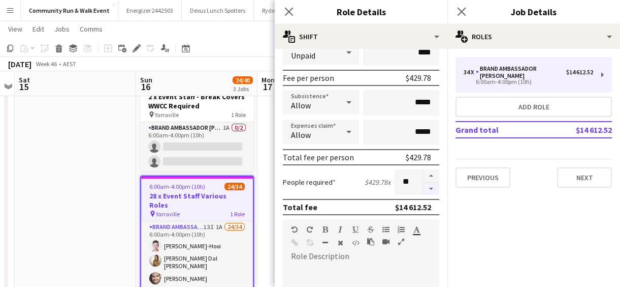
click at [423, 185] on button "button" at bounding box center [431, 188] width 16 height 13
type input "**"
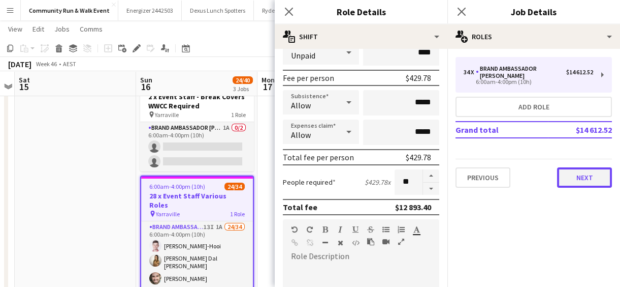
click at [574, 167] on button "Next" at bounding box center [584, 177] width 55 height 20
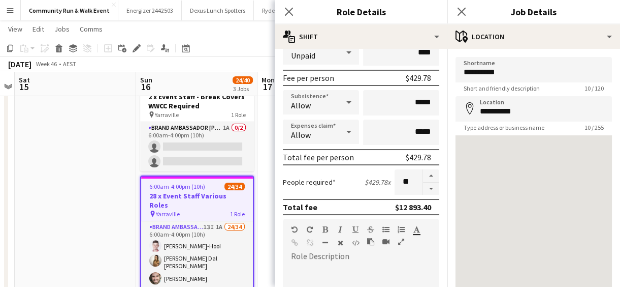
scroll to position [401, 0]
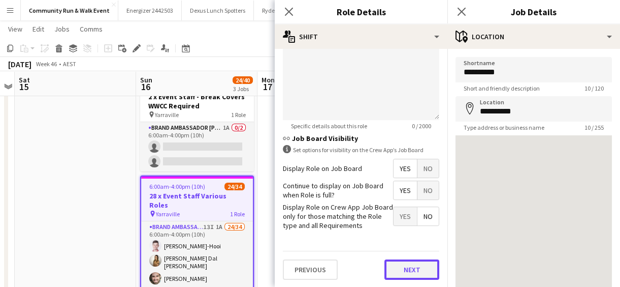
click at [406, 269] on button "Next" at bounding box center [412, 269] width 55 height 20
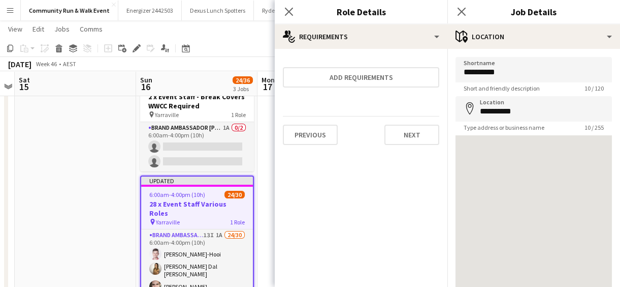
click at [245, 39] on app-page-menu "View Day view expanded Day view collapsed Month view Date picker Jump to [DATE]…" at bounding box center [310, 29] width 620 height 19
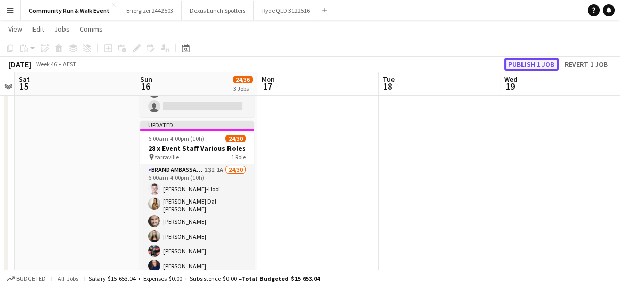
click at [522, 67] on button "Publish 1 job" at bounding box center [532, 63] width 54 height 13
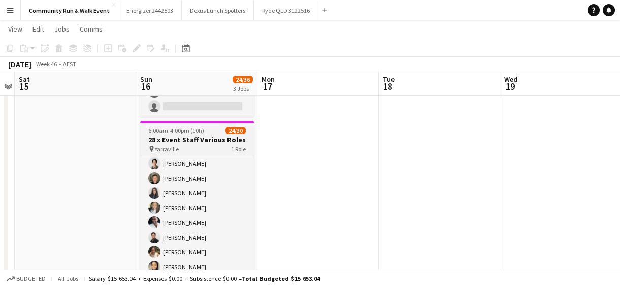
scroll to position [244, 0]
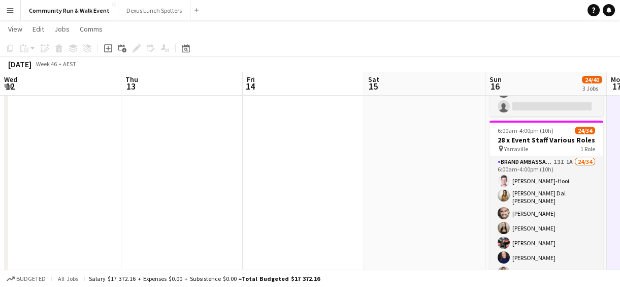
scroll to position [0, 349]
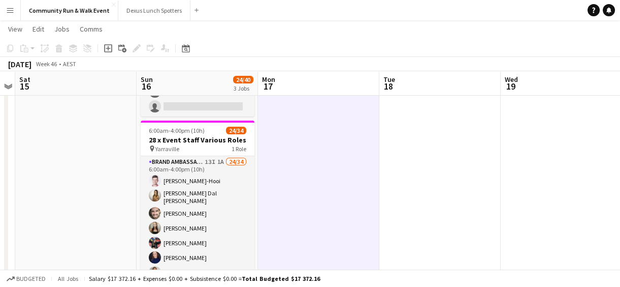
click at [10, 12] on app-icon "Menu" at bounding box center [10, 10] width 8 height 8
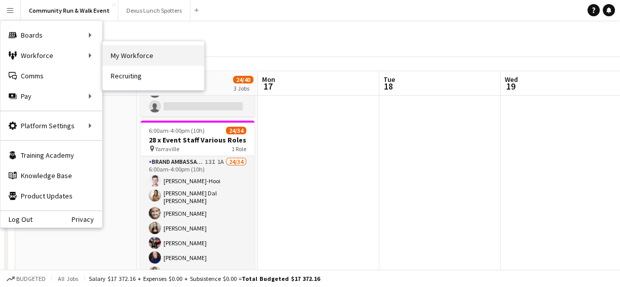
click at [151, 54] on link "My Workforce" at bounding box center [154, 55] width 102 height 20
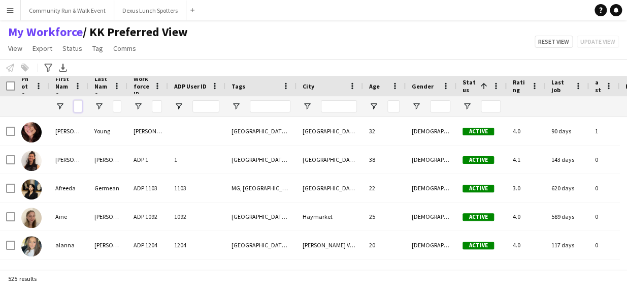
click at [78, 105] on input "First Name Filter Input" at bounding box center [78, 106] width 9 height 12
type input "*****"
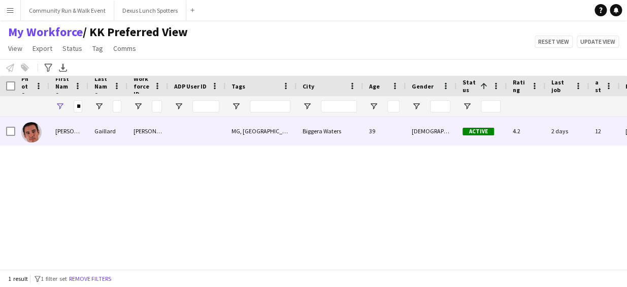
click at [36, 134] on img at bounding box center [31, 132] width 20 height 20
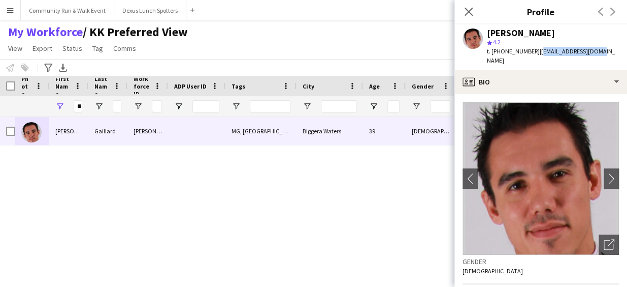
drag, startPoint x: 597, startPoint y: 49, endPoint x: 532, endPoint y: 53, distance: 65.2
click at [532, 53] on div "Jimmy Gaillard star 4.2 t. +61401011549 | fearswoop@yahoo.com" at bounding box center [541, 46] width 173 height 45
copy span "fearswoop@yahoo.com"
click at [466, 11] on icon "Close pop-in" at bounding box center [469, 12] width 10 height 10
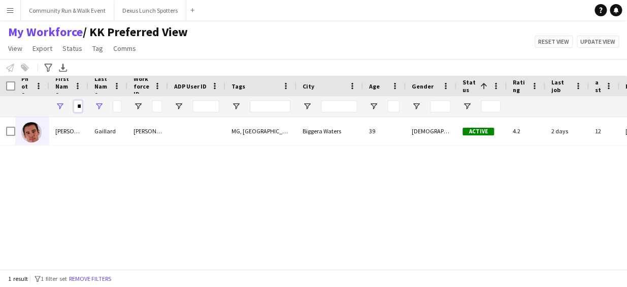
scroll to position [0, 12]
drag, startPoint x: 75, startPoint y: 107, endPoint x: 102, endPoint y: 109, distance: 26.5
click at [102, 109] on div "*****" at bounding box center [410, 106] width 820 height 20
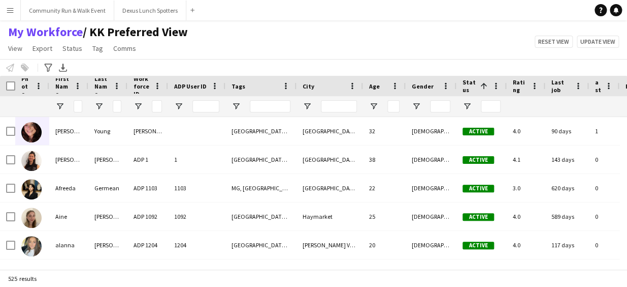
click at [291, 51] on div "My Workforce / KK Preferred View View Views Default view KK Preferred View New …" at bounding box center [313, 41] width 627 height 35
